Goal: Transaction & Acquisition: Purchase product/service

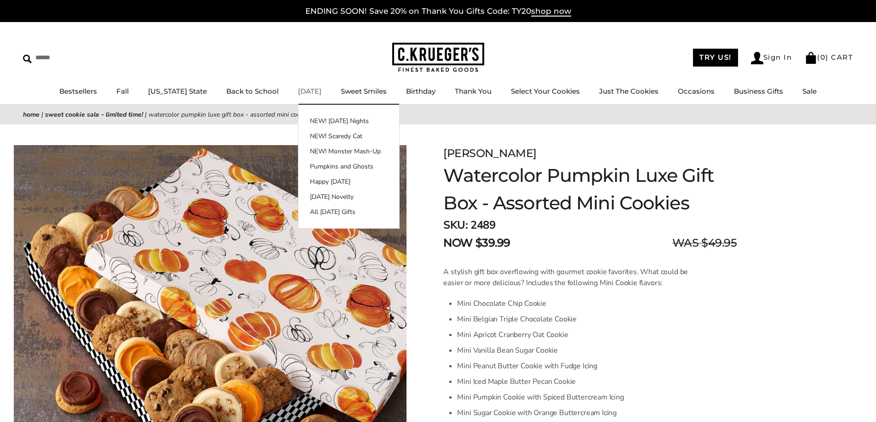
click at [299, 94] on link "[DATE]" at bounding box center [309, 91] width 23 height 9
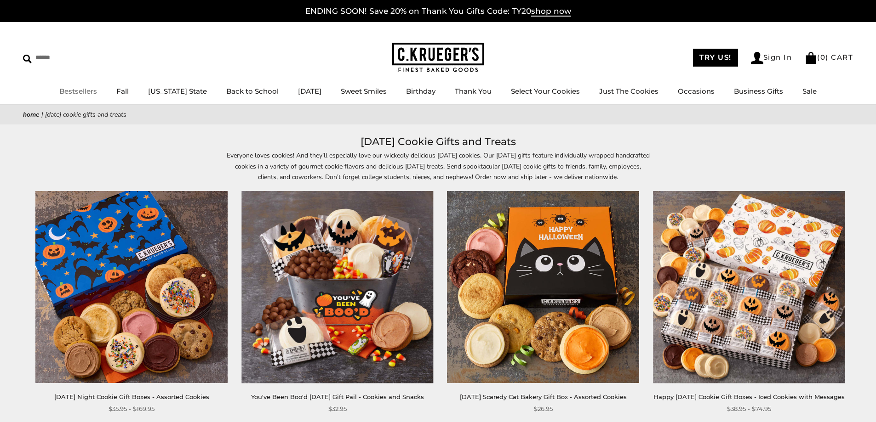
click at [90, 90] on link "Bestsellers" at bounding box center [78, 91] width 38 height 9
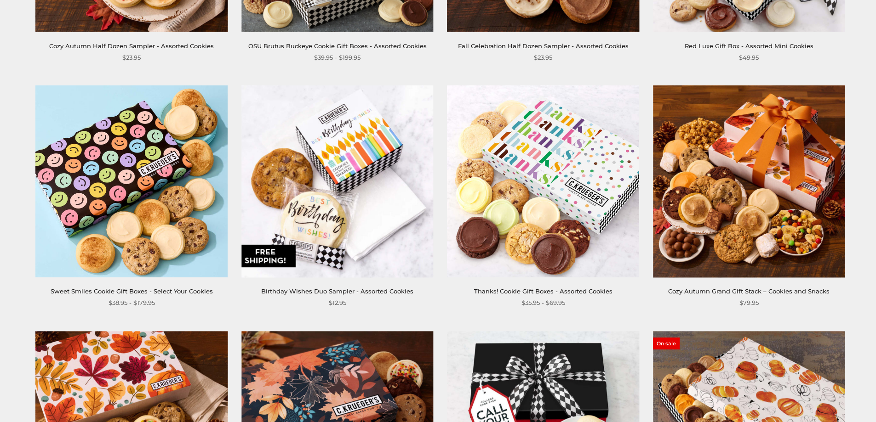
scroll to position [1478, 0]
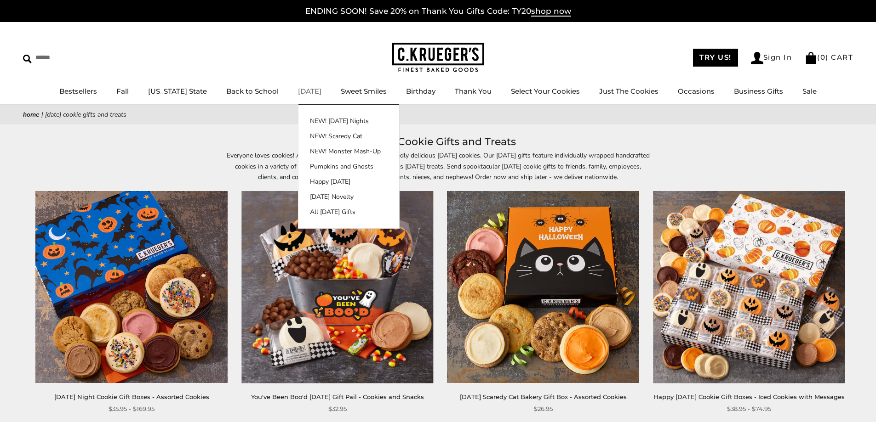
click at [304, 91] on link "[DATE]" at bounding box center [309, 91] width 23 height 9
click at [303, 97] on li "Halloween NEW! Halloween Nights NEW! Scaredy Cat NEW! Monster Mash-Up Pumpkins …" at bounding box center [309, 91] width 23 height 11
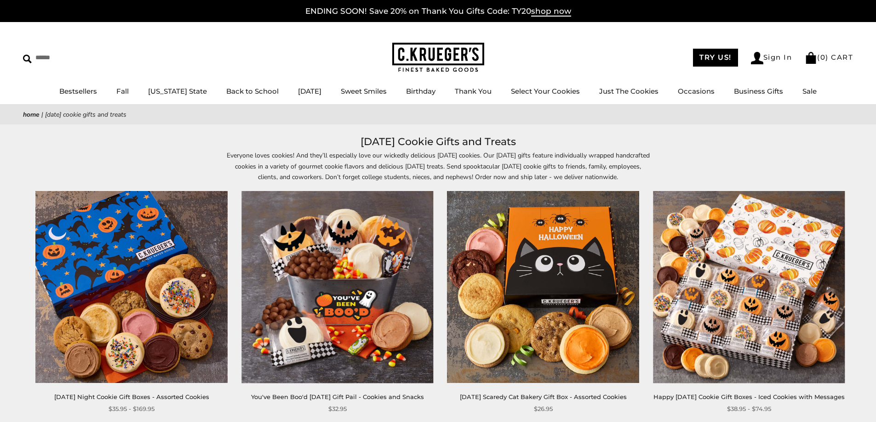
scroll to position [370, 0]
